Goal: Book appointment/travel/reservation

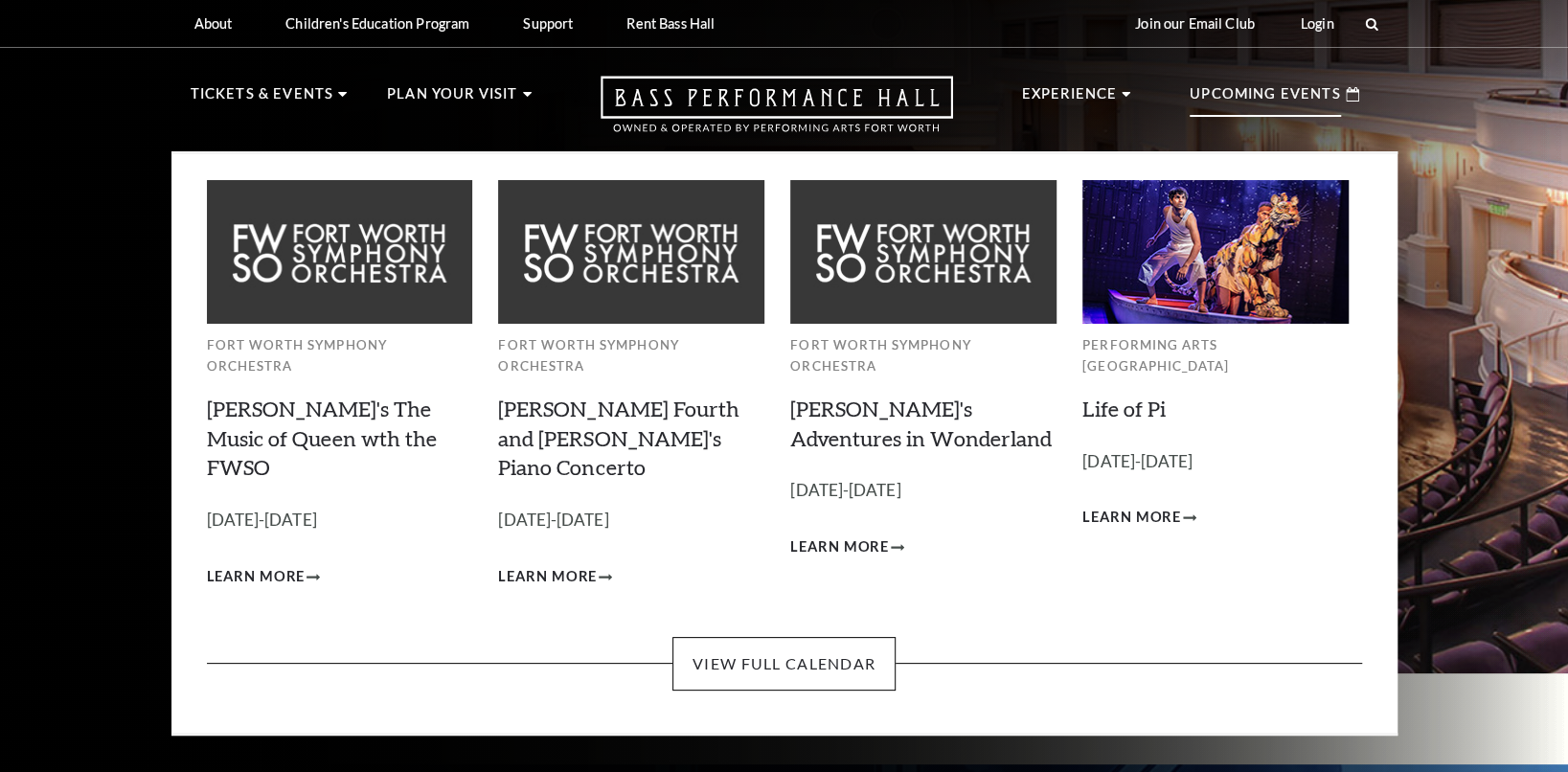
click at [1273, 86] on p "Upcoming Events" at bounding box center [1265, 100] width 151 height 35
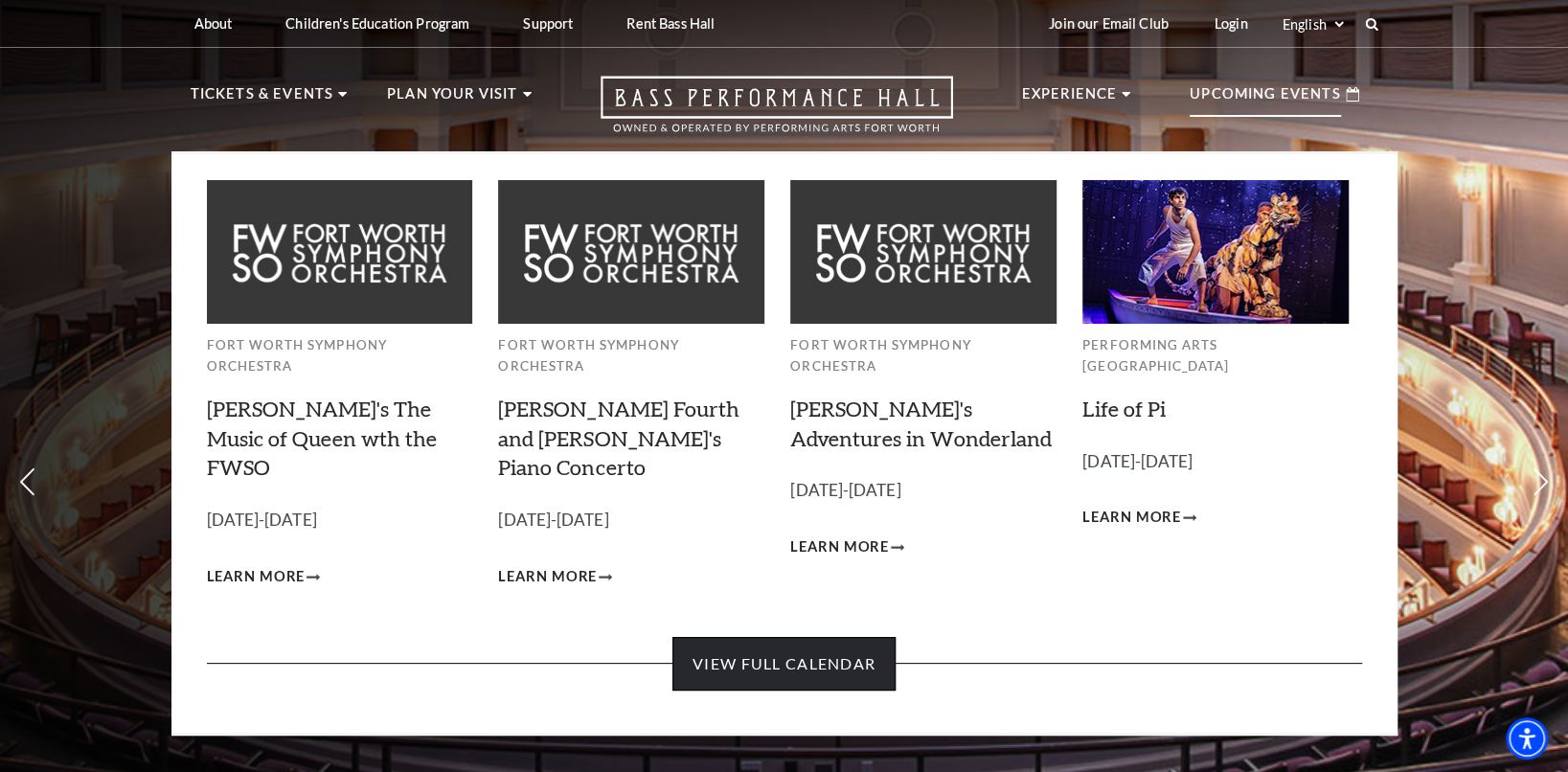
click at [777, 637] on link "View Full Calendar" at bounding box center [783, 664] width 223 height 54
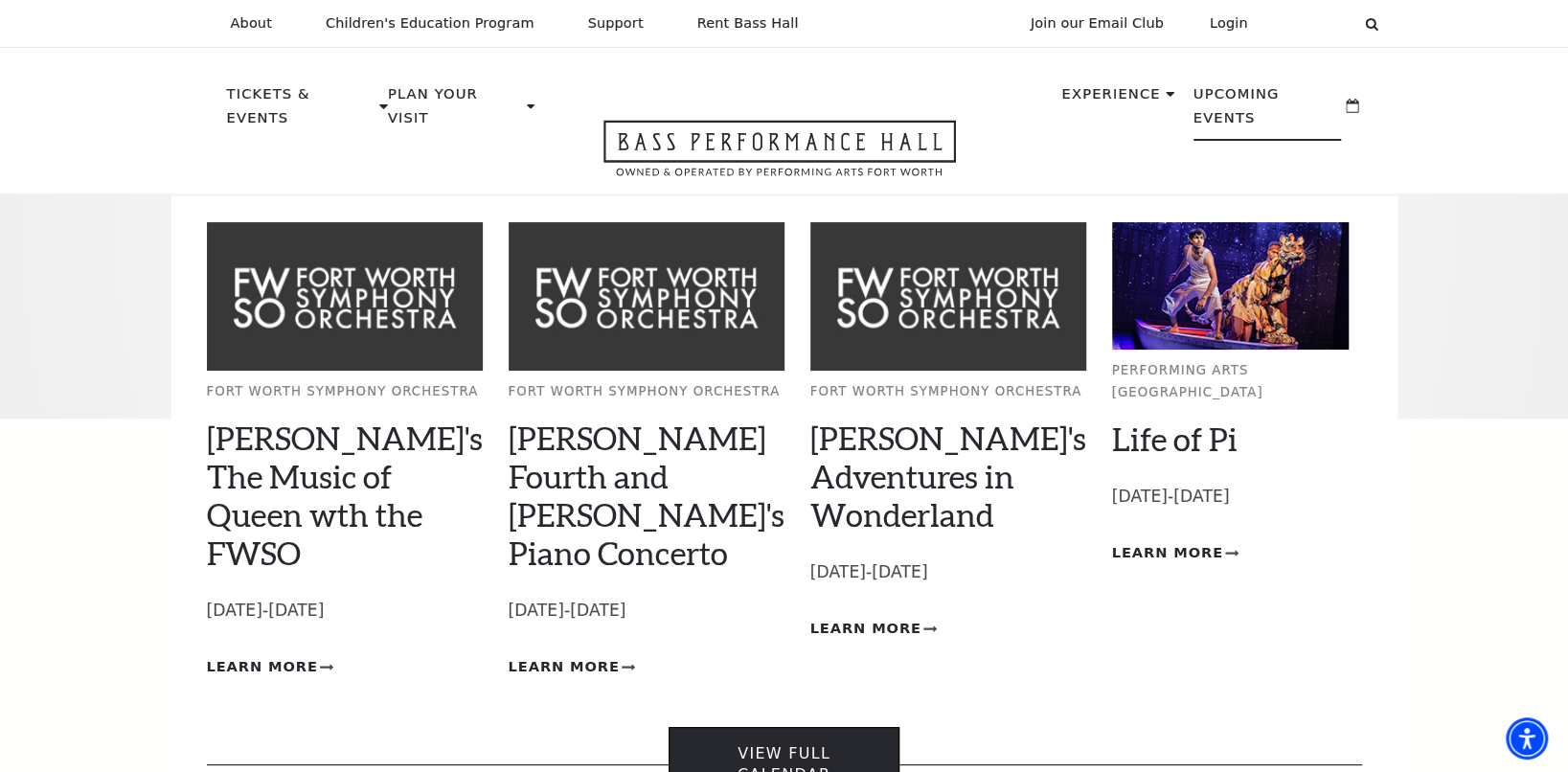
click at [732, 697] on div "Fort Worth Symphony Orchestra Windborne's The Music of Queen wth the FWSO Empty…" at bounding box center [784, 520] width 1226 height 653
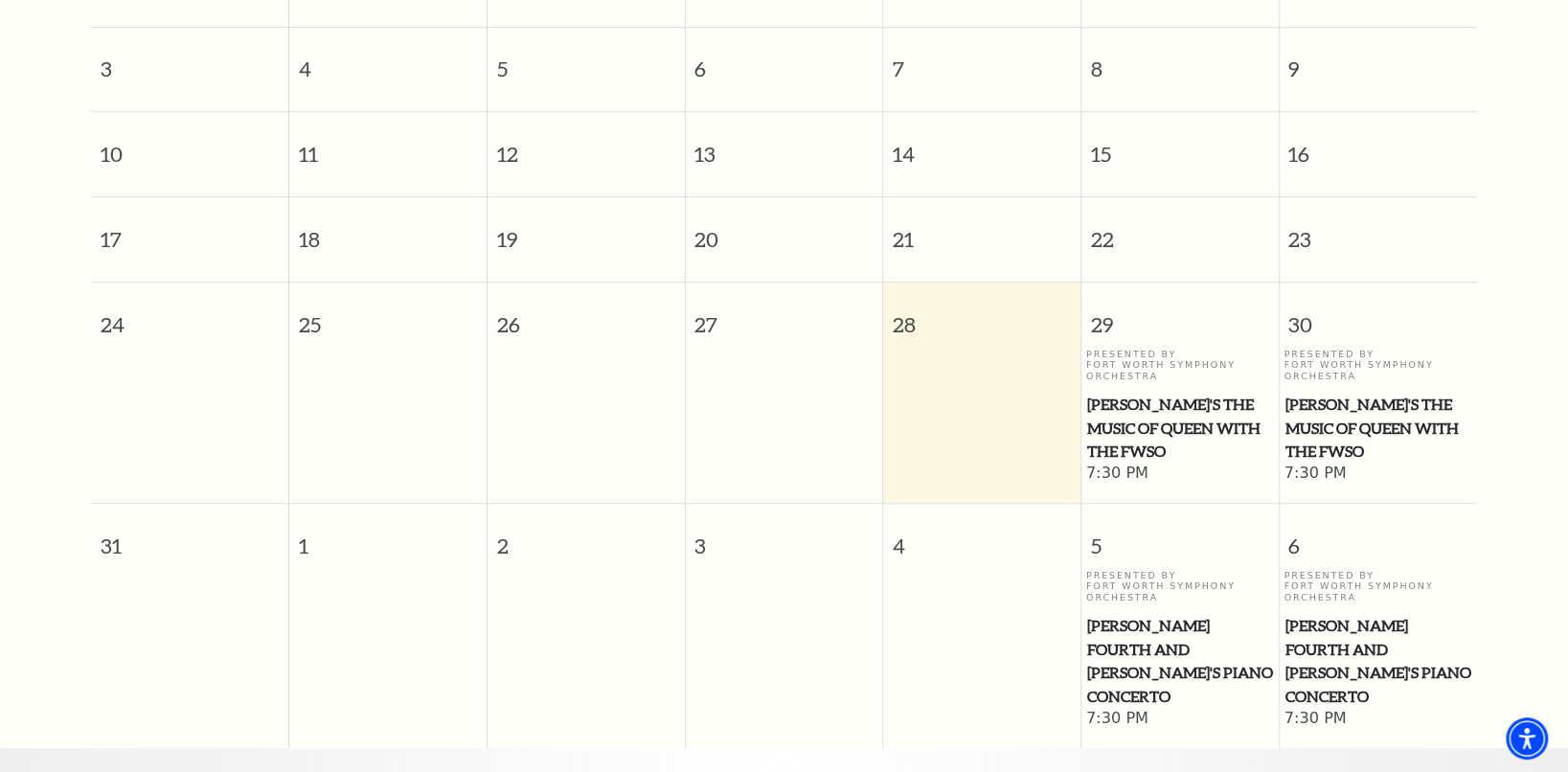
scroll to position [647, 0]
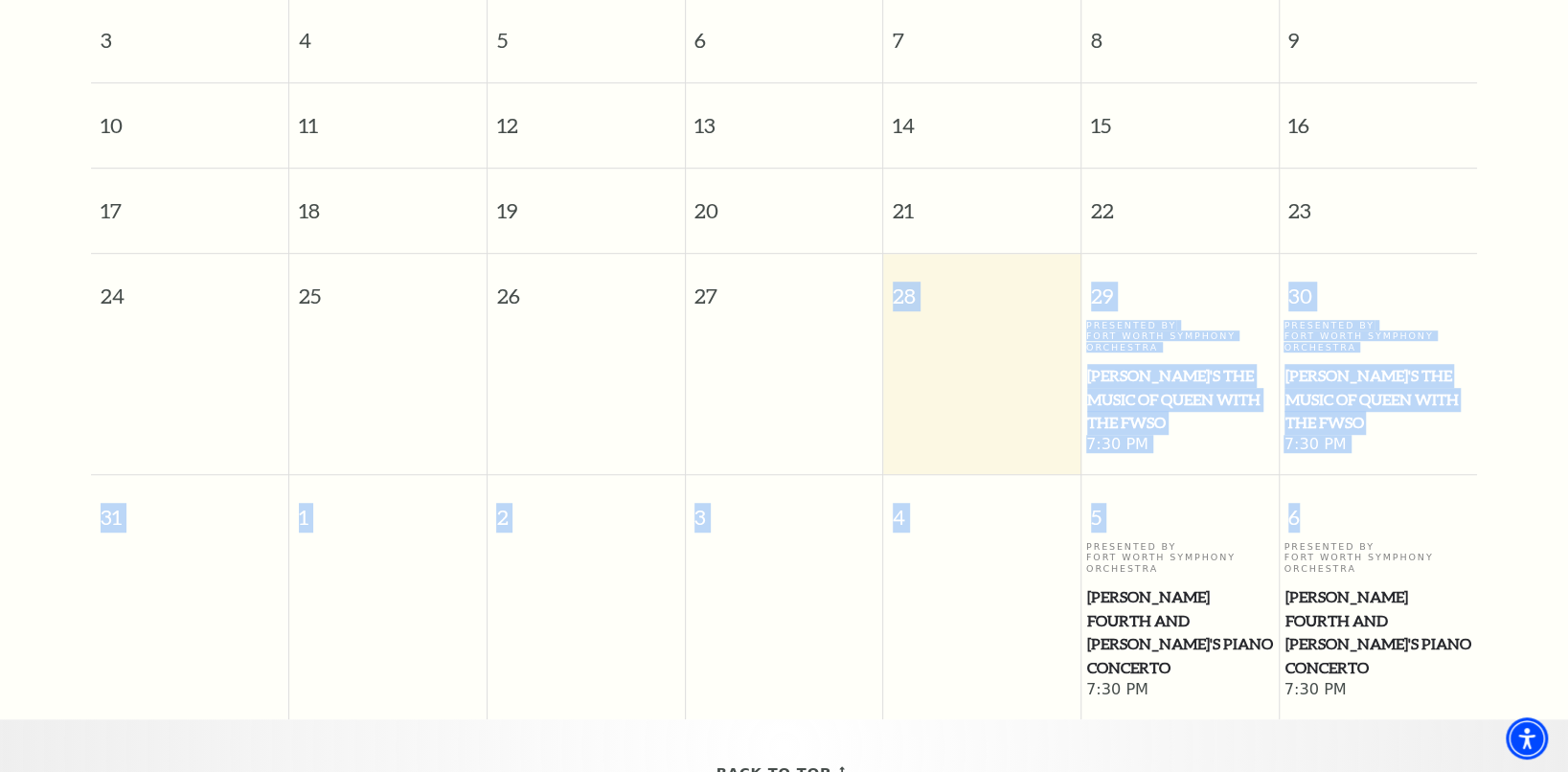
drag, startPoint x: 1305, startPoint y: 500, endPoint x: 888, endPoint y: 274, distance: 474.3
click at [888, 274] on div "1 2 3 4 5 6 7 8 9 10 11 12 13 14 15 16 17 18 19 20 21 22 23 24 25 26 27 28 29 3…" at bounding box center [784, 329] width 1386 height 778
click at [861, 339] on td at bounding box center [783, 388] width 198 height 136
drag, startPoint x: 894, startPoint y: 269, endPoint x: 1366, endPoint y: 512, distance: 530.9
click at [1366, 512] on div "1 2 3 4 5 6 7 8 9 10 11 12 13 14 15 16 17 18 19 20 21 22 23 24 25 26 27 28 29 3…" at bounding box center [784, 329] width 1386 height 778
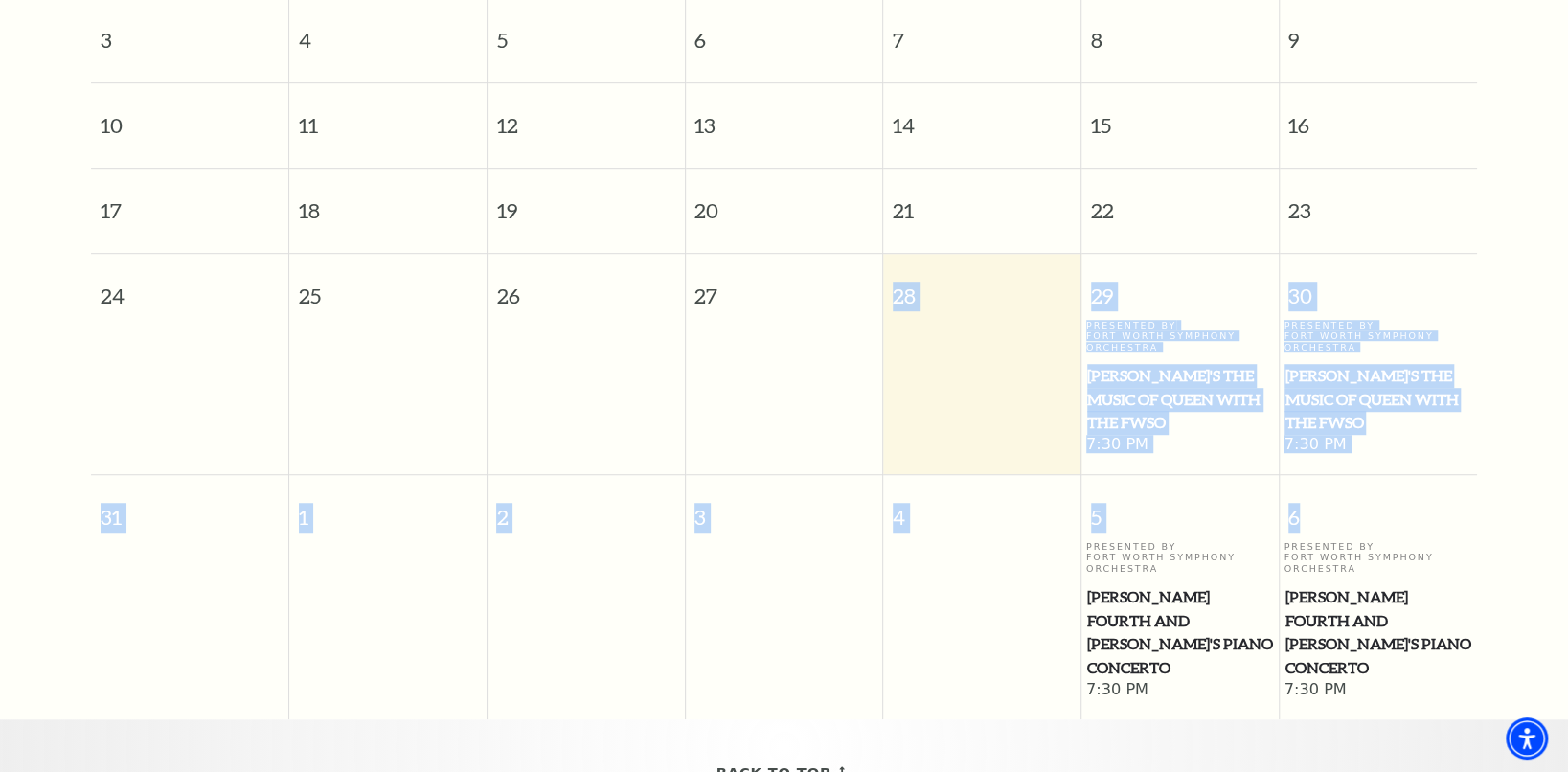
click at [1001, 501] on span "4" at bounding box center [981, 508] width 197 height 66
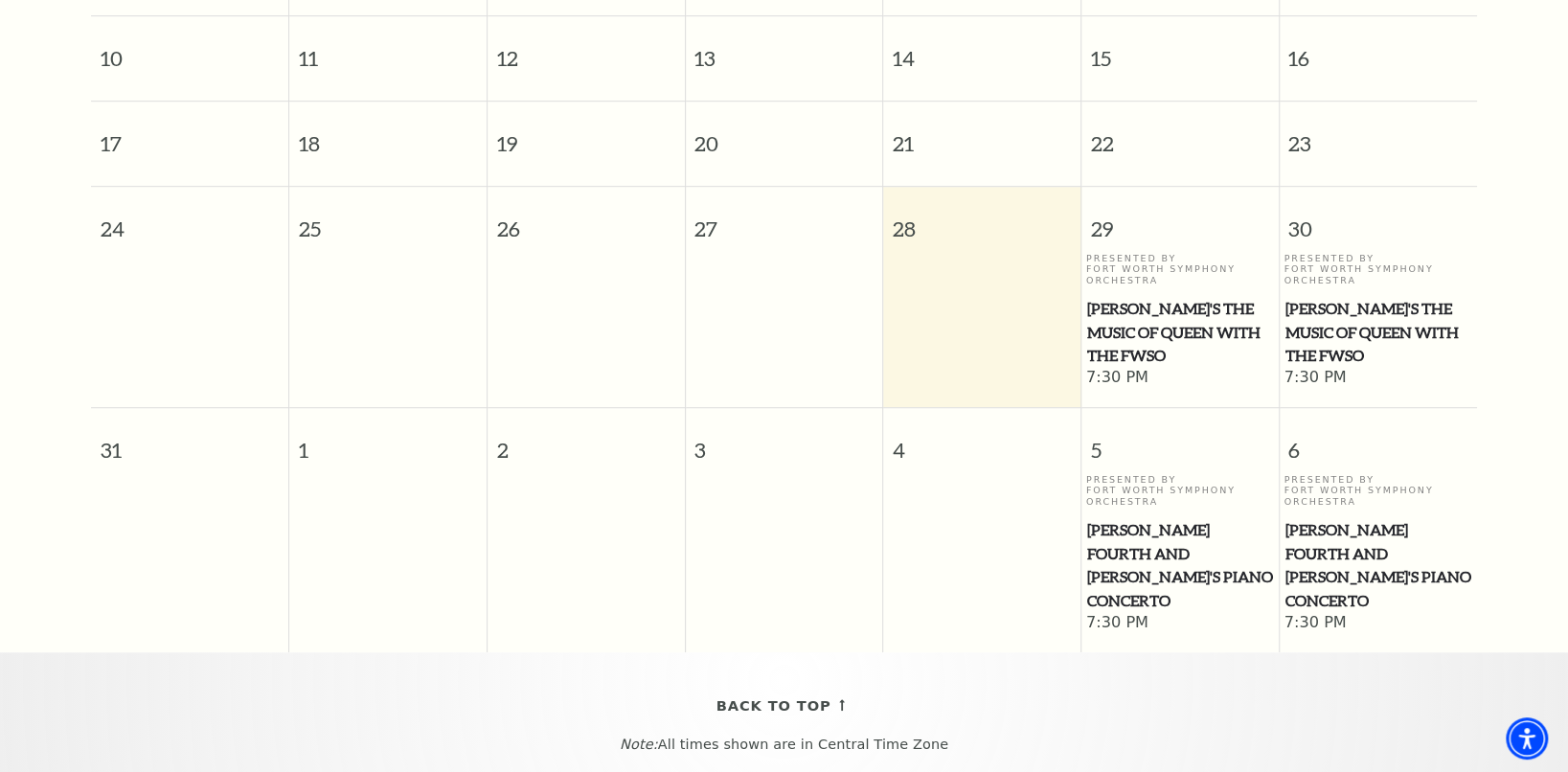
scroll to position [743, 0]
